Goal: Transaction & Acquisition: Purchase product/service

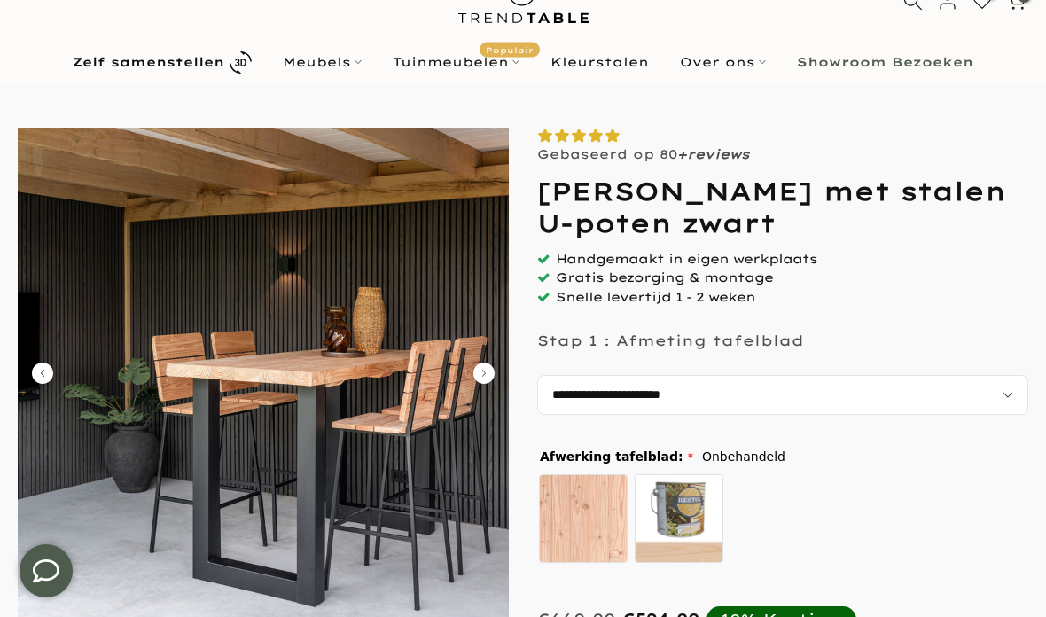
scroll to position [68, 0]
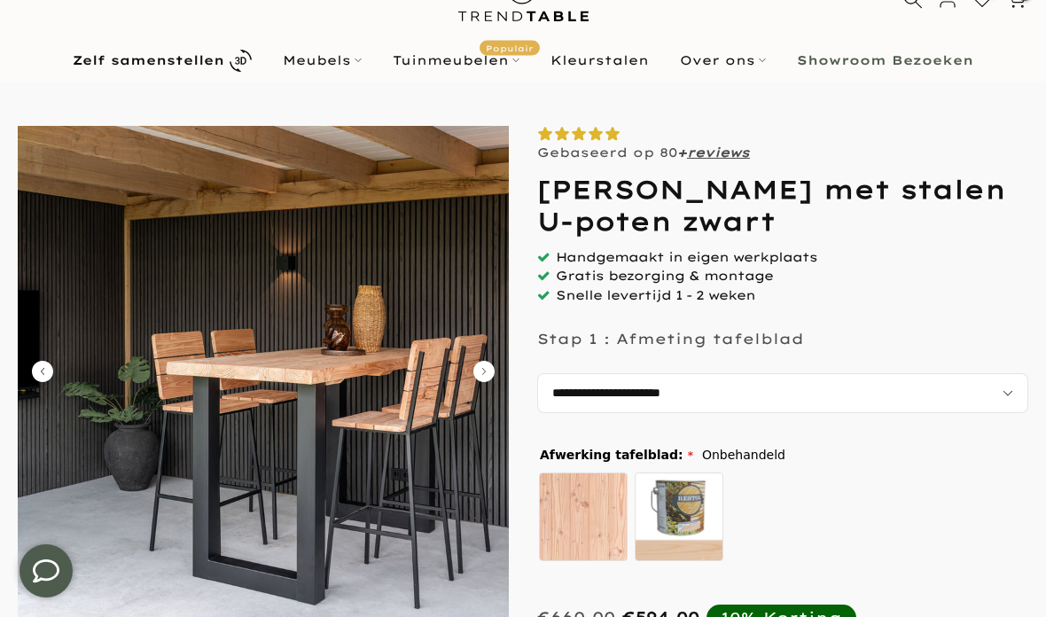
click at [920, 396] on select "**********" at bounding box center [782, 393] width 491 height 40
select select "**********"
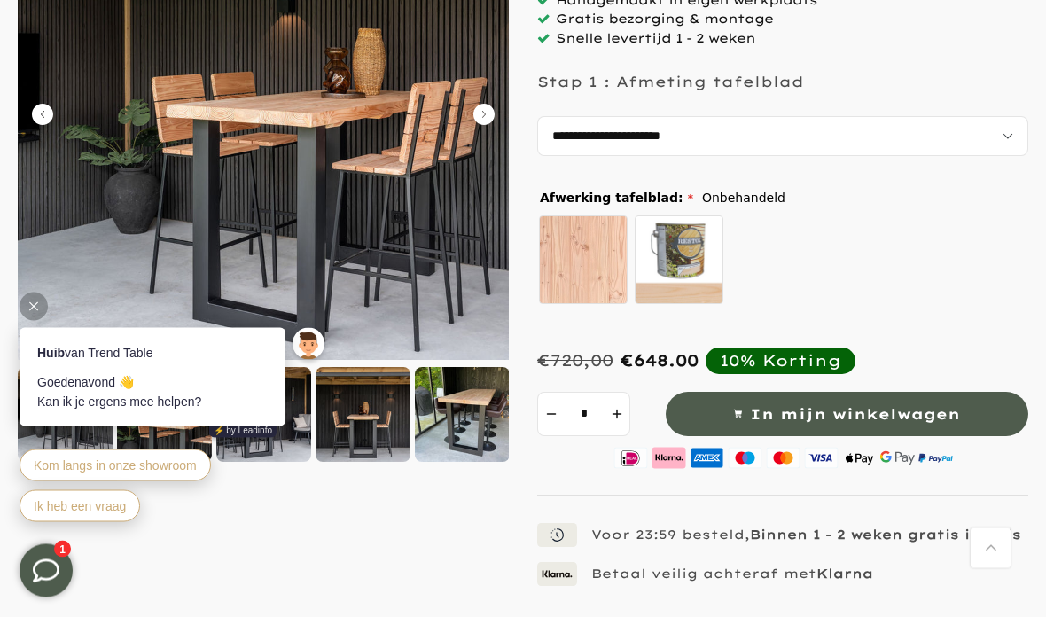
scroll to position [325, 0]
click at [35, 302] on icon at bounding box center [33, 306] width 9 height 9
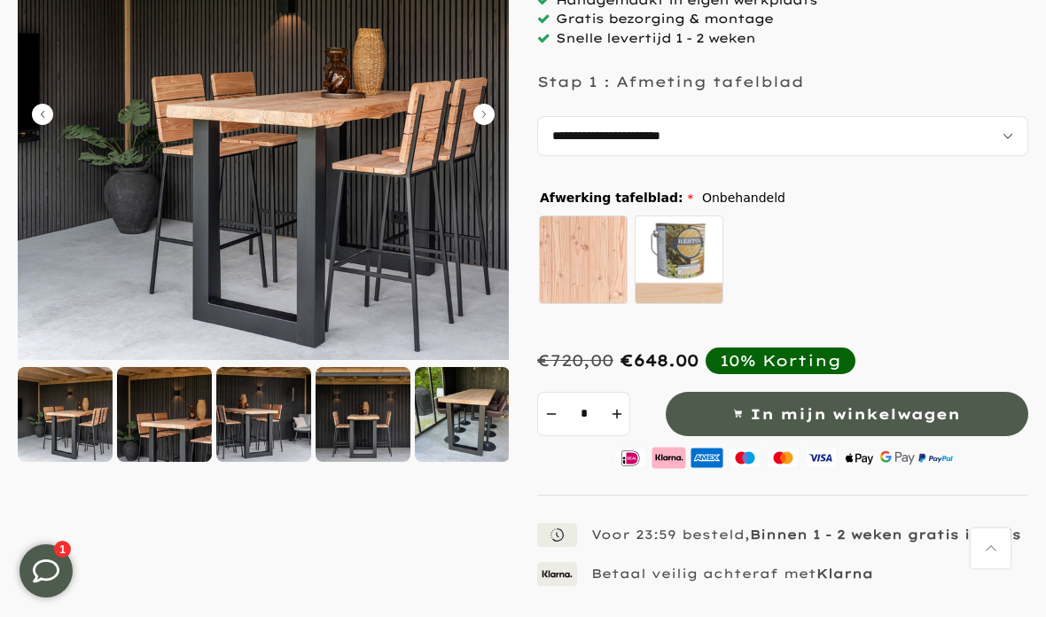
click at [367, 433] on div at bounding box center [363, 414] width 95 height 95
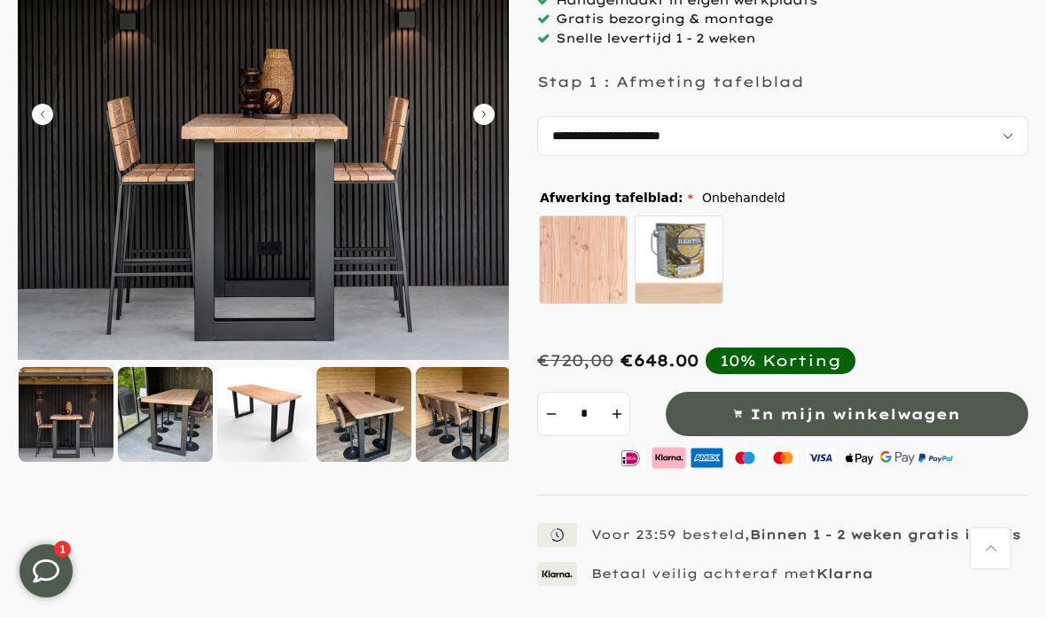
click at [483, 111] on icon "Carousel Next Arrow" at bounding box center [483, 114] width 21 height 21
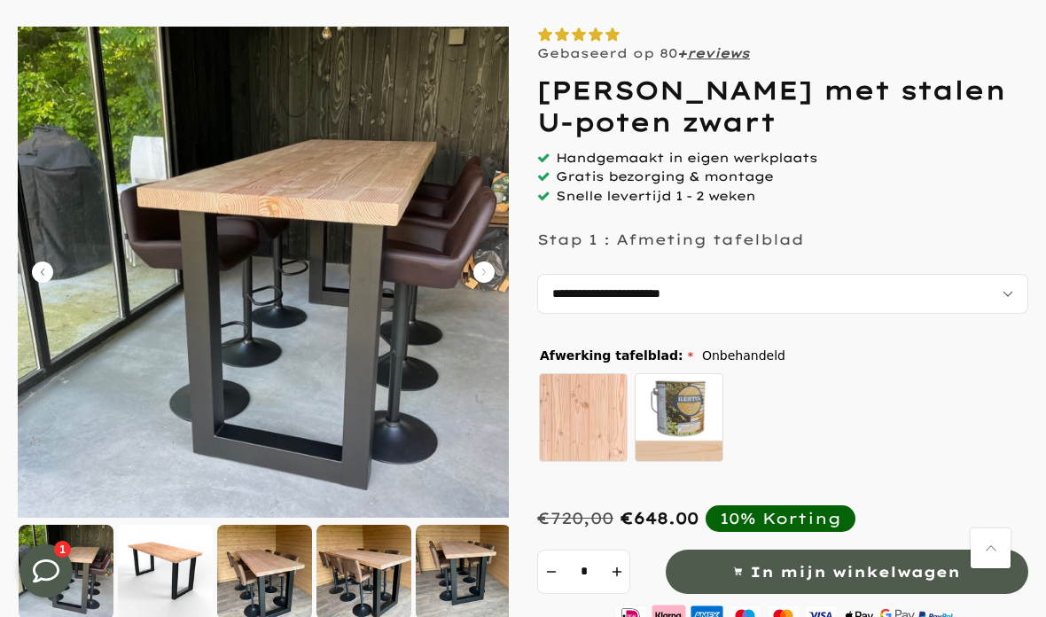
scroll to position [159, 0]
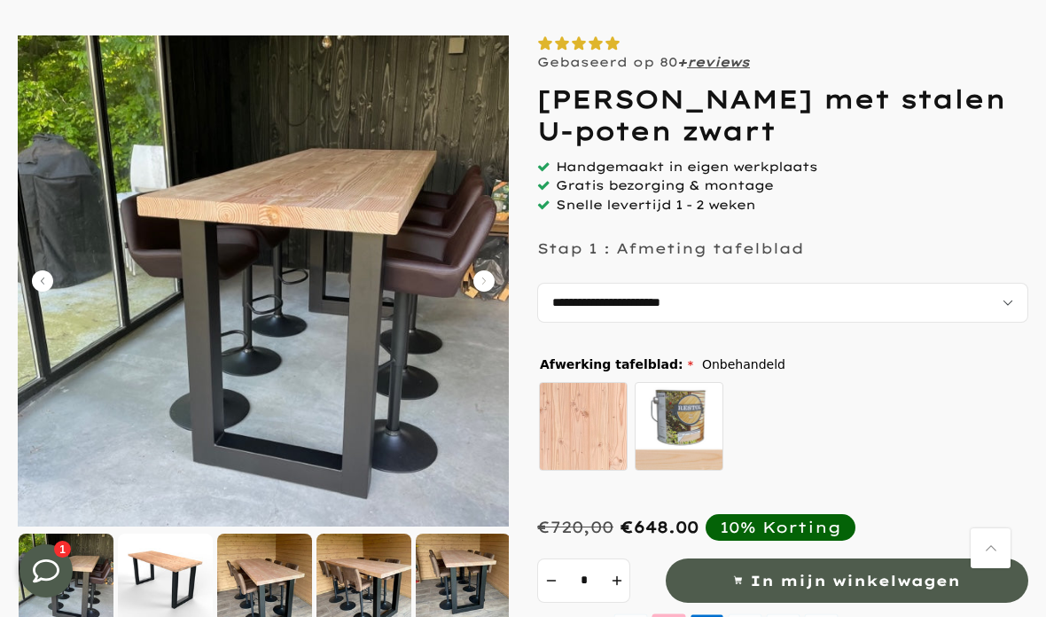
click at [495, 277] on img at bounding box center [263, 280] width 491 height 491
click at [487, 279] on icon "Carousel Next Arrow" at bounding box center [483, 280] width 21 height 21
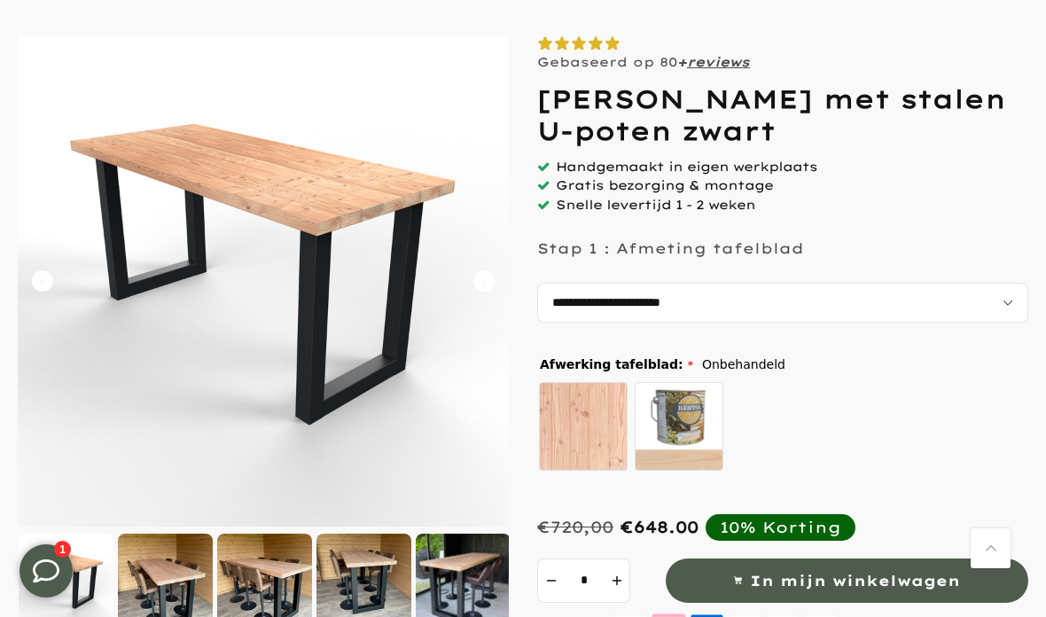
click at [492, 270] on icon "Carousel Next Arrow" at bounding box center [483, 280] width 21 height 21
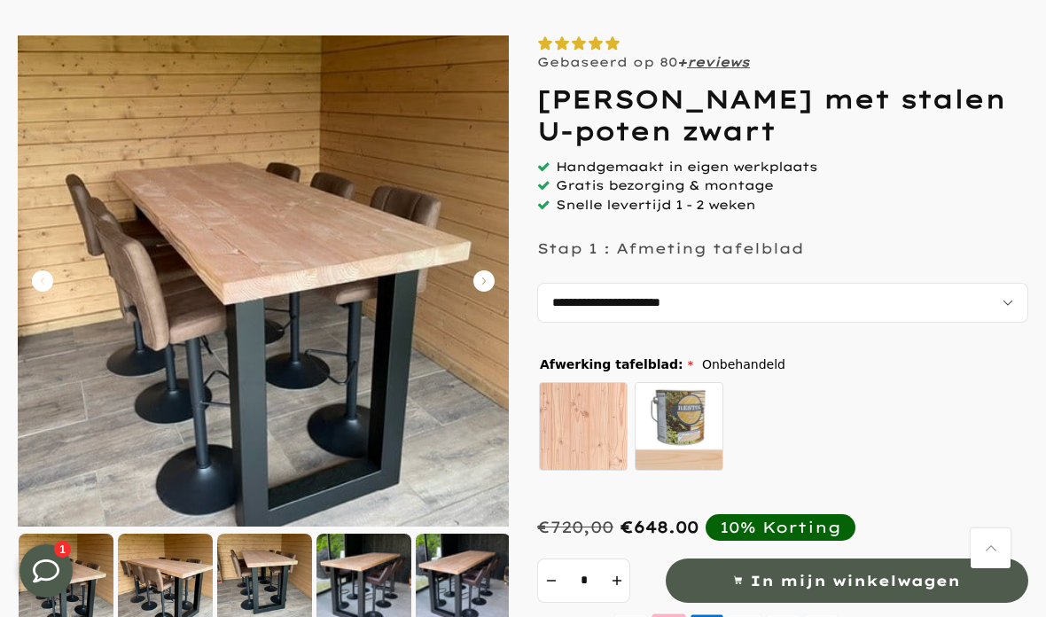
click at [494, 277] on icon "Carousel Next Arrow" at bounding box center [483, 280] width 21 height 21
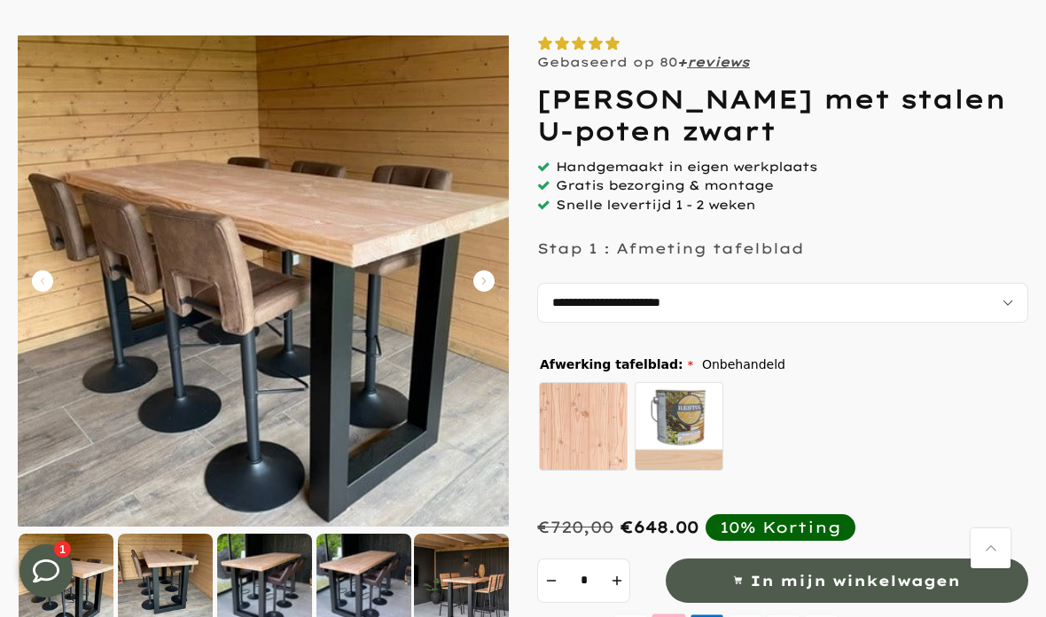
click at [492, 282] on icon "Carousel Next Arrow" at bounding box center [483, 280] width 21 height 21
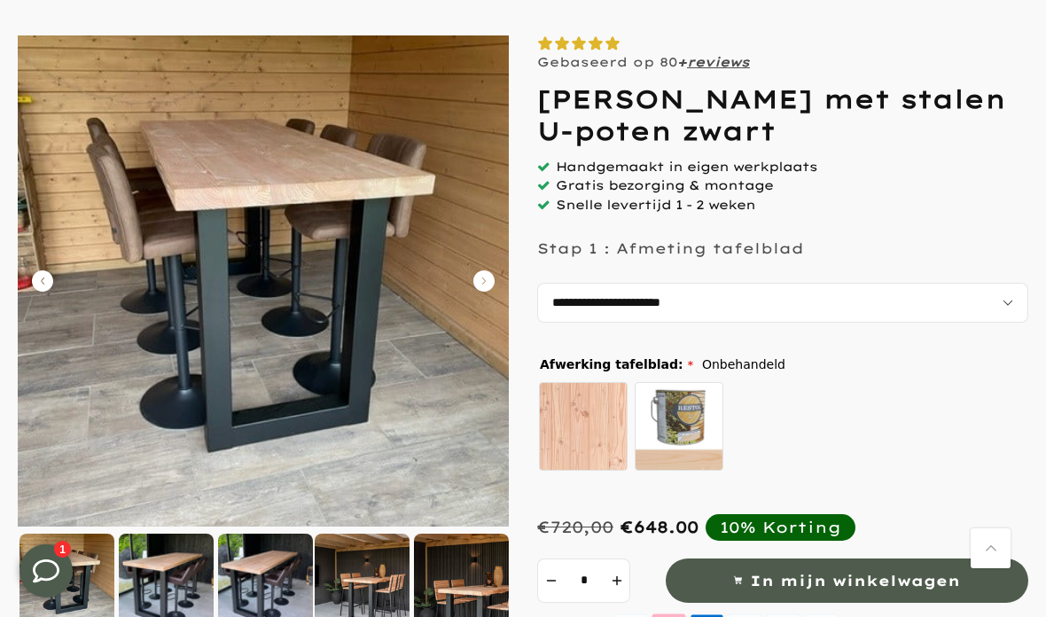
click at [490, 281] on icon "Carousel Next Arrow" at bounding box center [483, 280] width 21 height 21
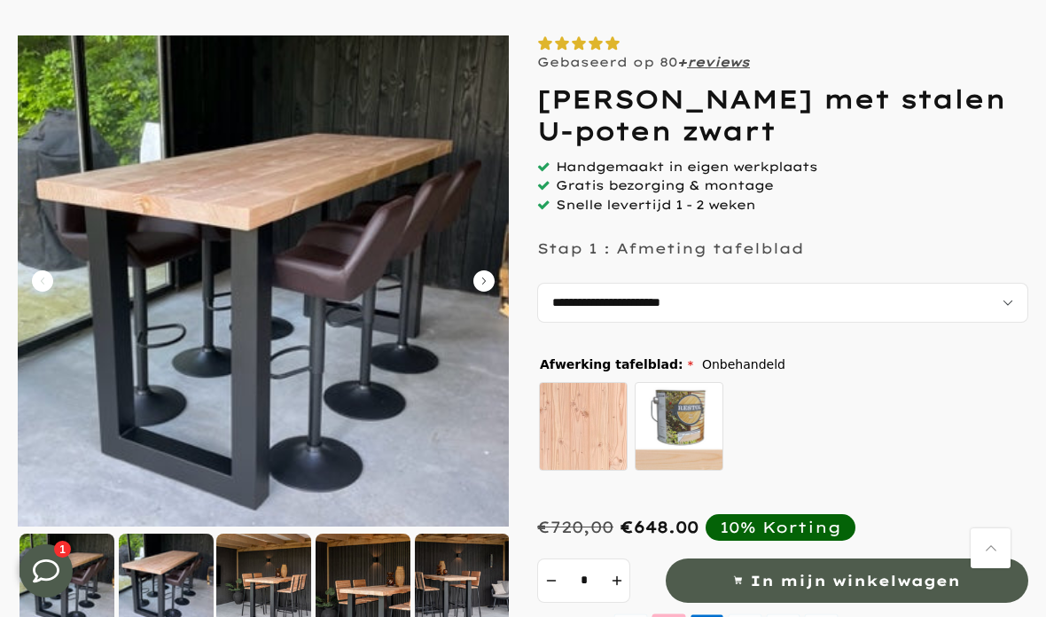
click at [491, 281] on icon "Carousel Next Arrow" at bounding box center [483, 280] width 21 height 21
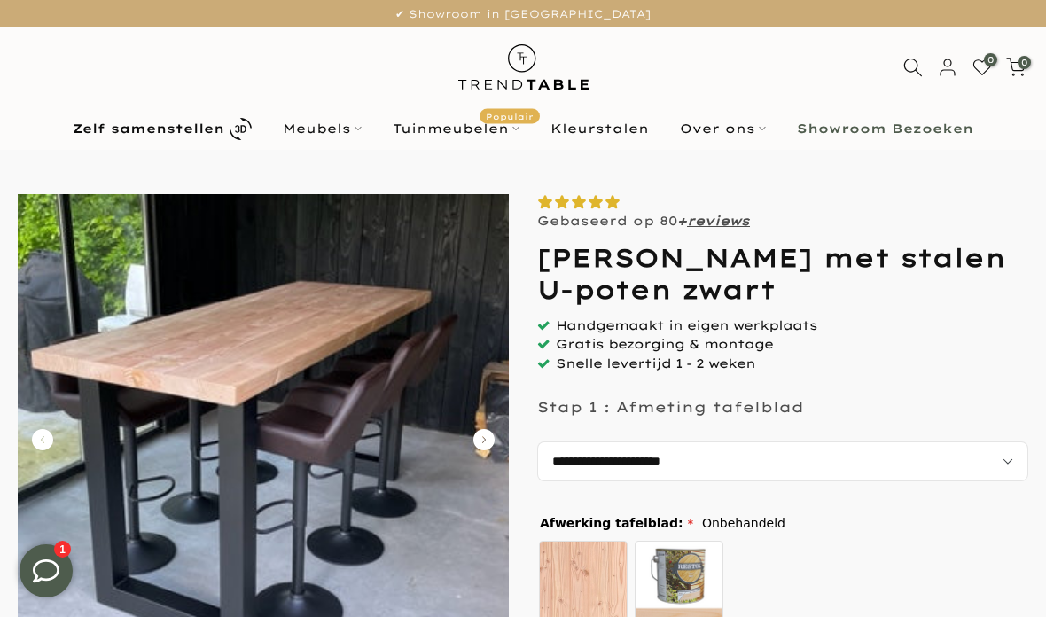
scroll to position [28, 0]
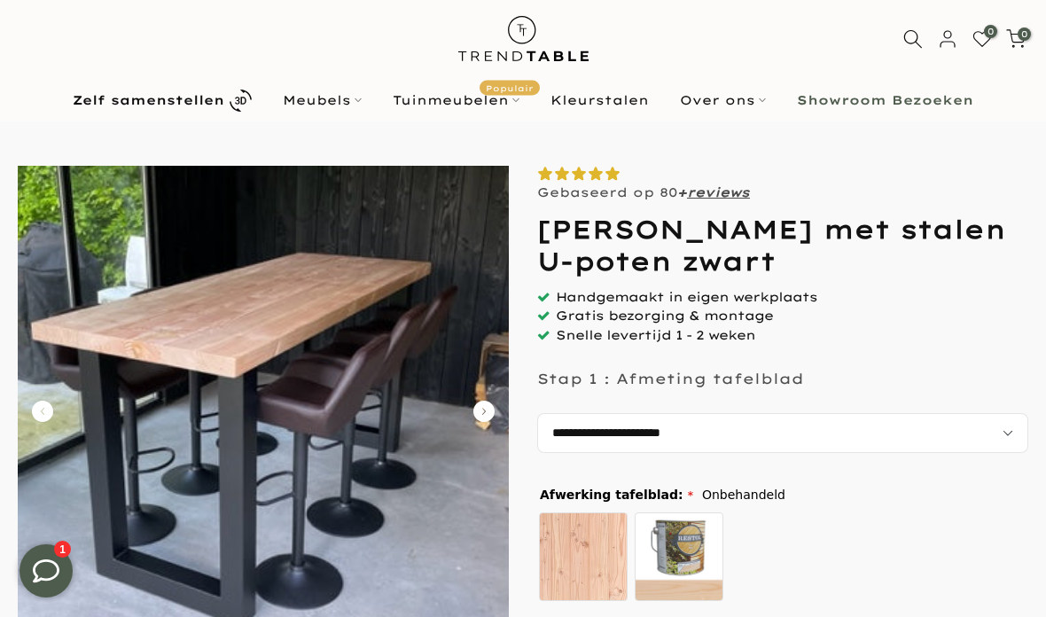
click at [351, 102] on link "Meubels" at bounding box center [323, 100] width 110 height 21
click at [331, 109] on link "Meubels" at bounding box center [323, 100] width 110 height 21
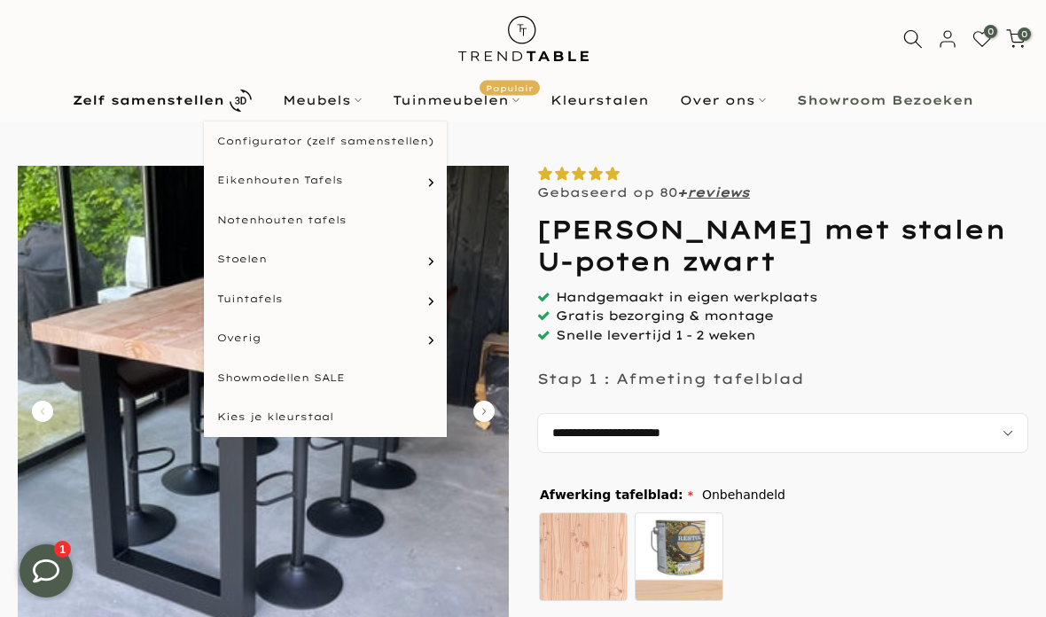
click at [0, 0] on link "[PERSON_NAME]" at bounding box center [0, 0] width 0 height 0
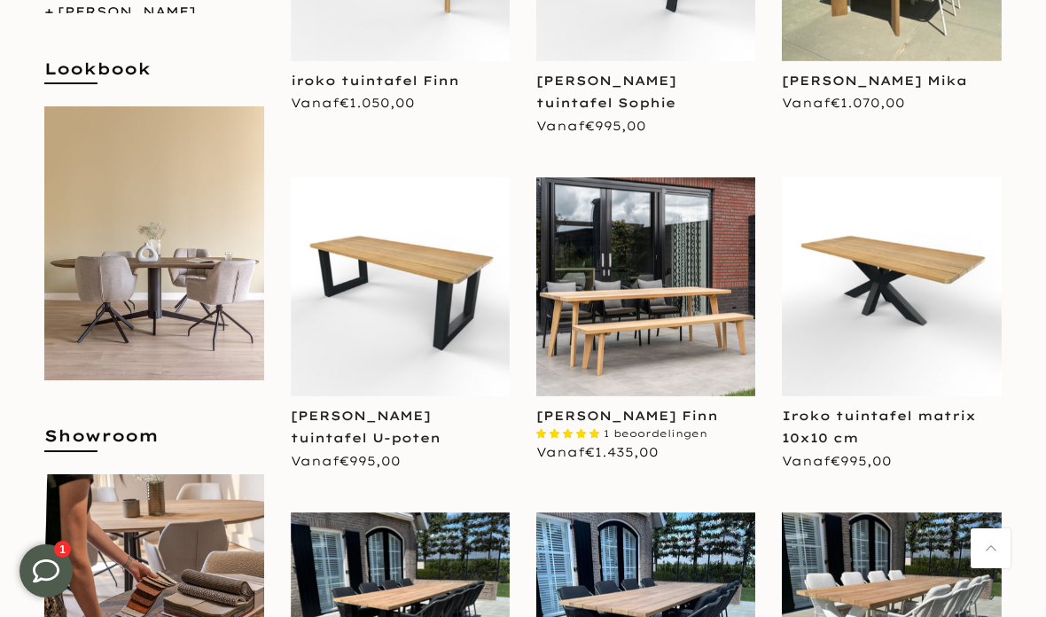
scroll to position [596, 0]
